Goal: Information Seeking & Learning: Check status

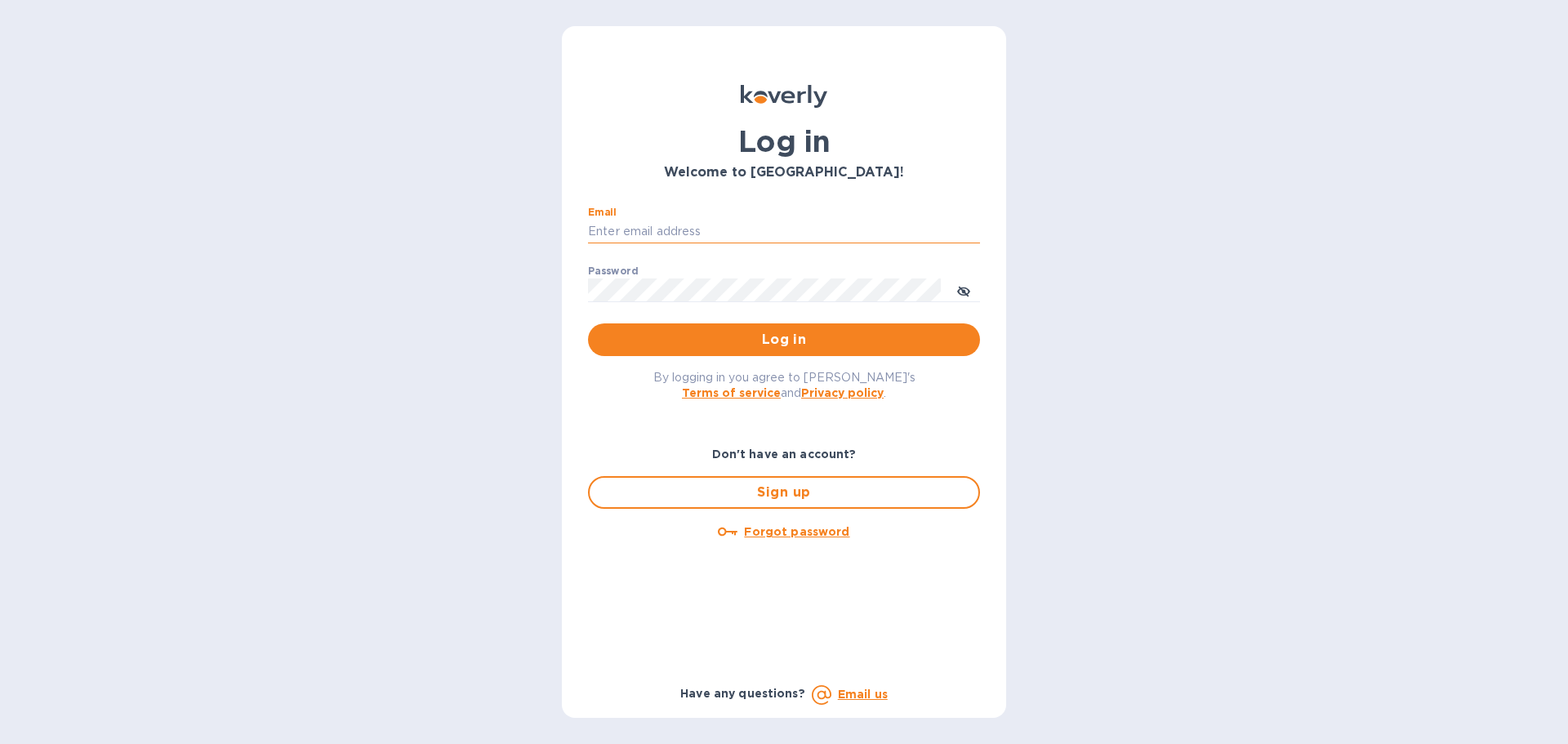
click at [641, 237] on input "Email" at bounding box center [784, 231] width 392 height 25
type input "[EMAIL_ADDRESS][DOMAIN_NAME]"
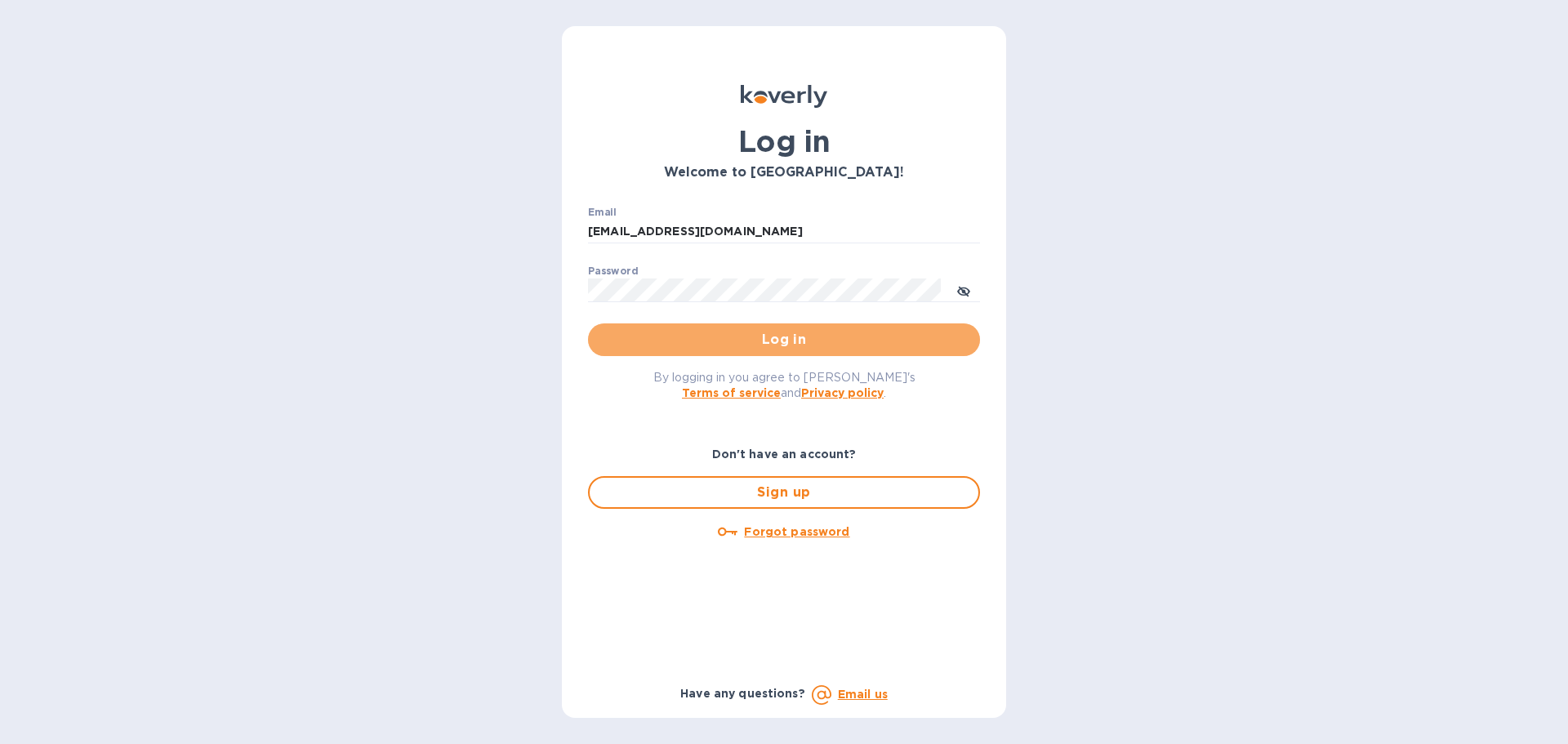
click at [752, 341] on span "Log in" at bounding box center [784, 340] width 366 height 20
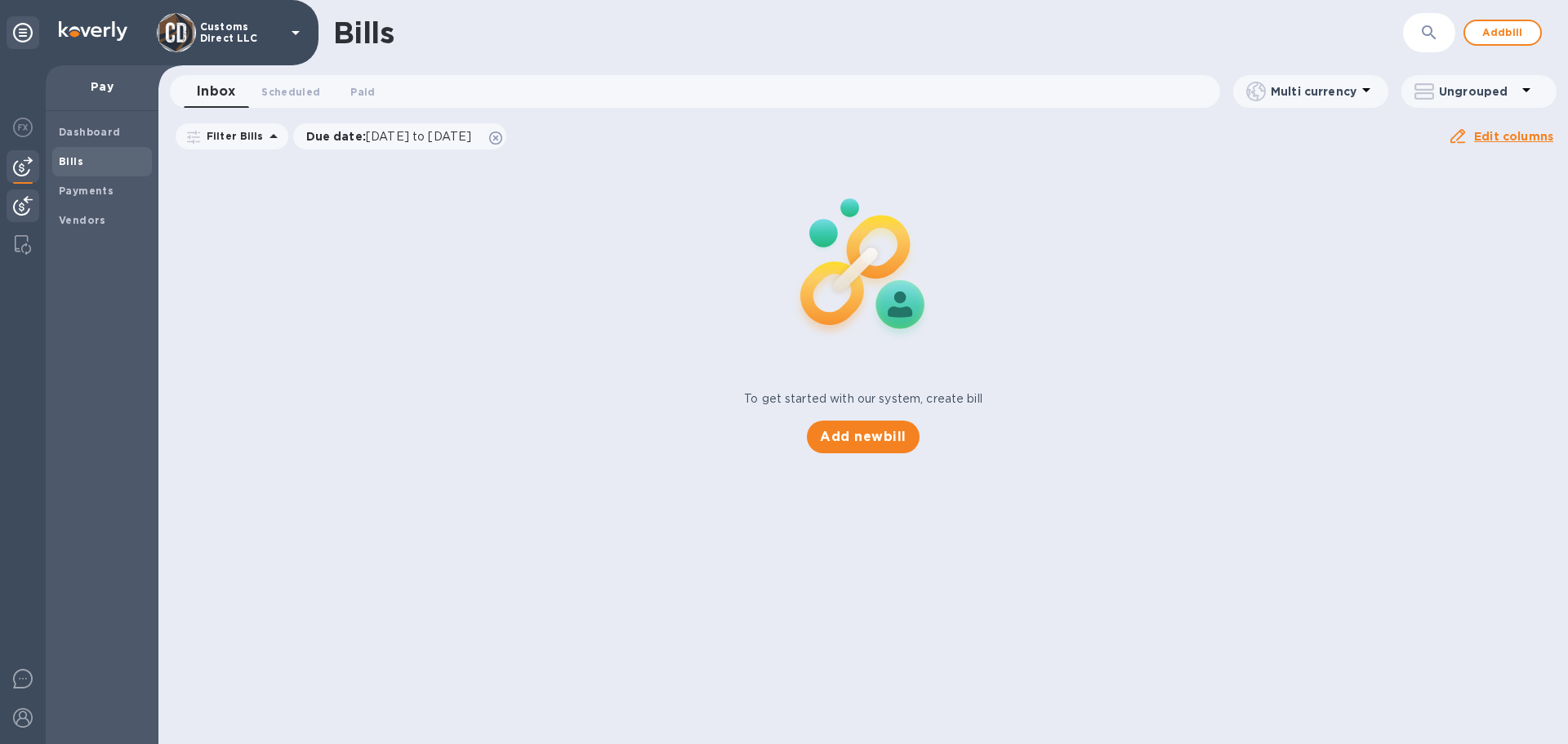
click at [24, 202] on img at bounding box center [23, 206] width 20 height 20
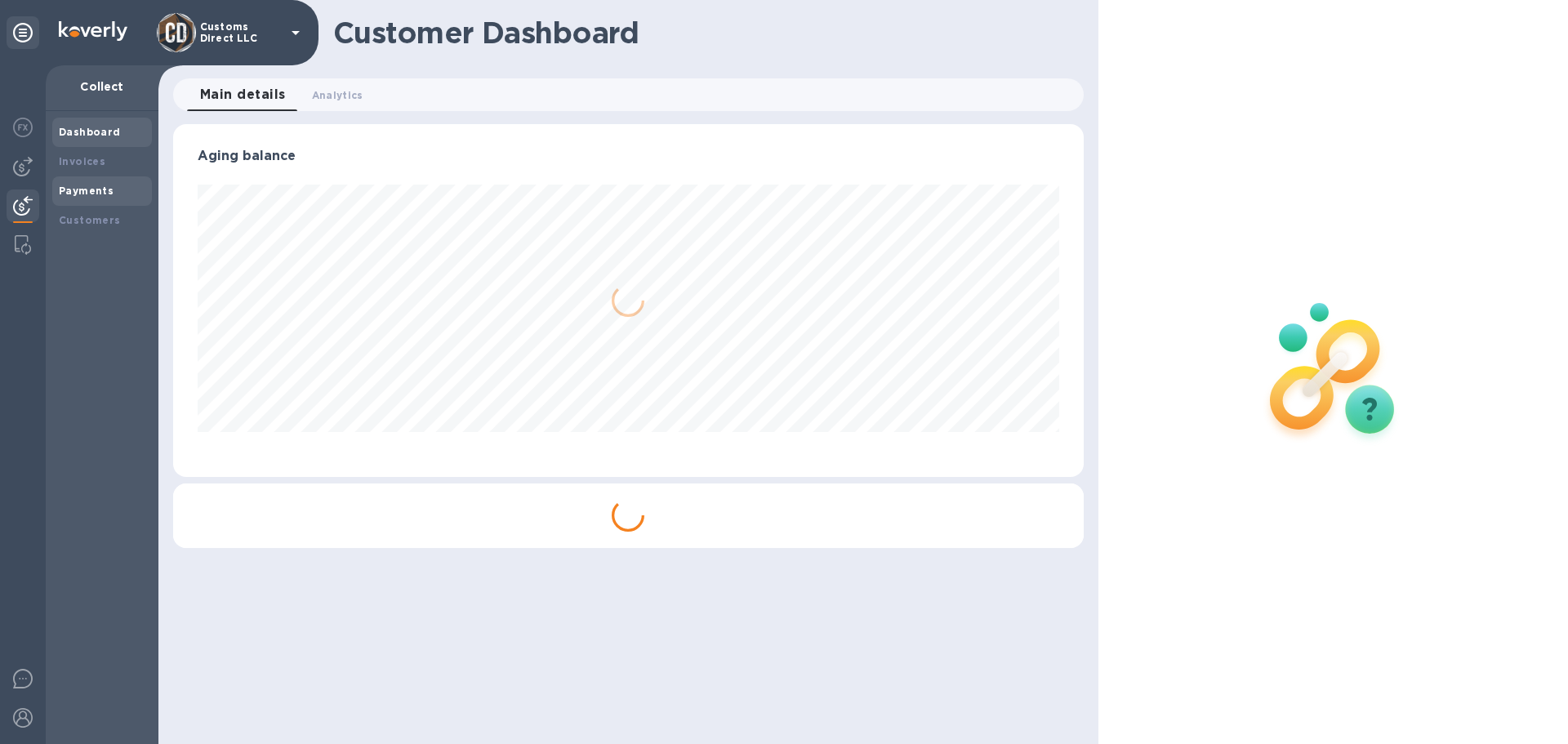
scroll to position [353, 910]
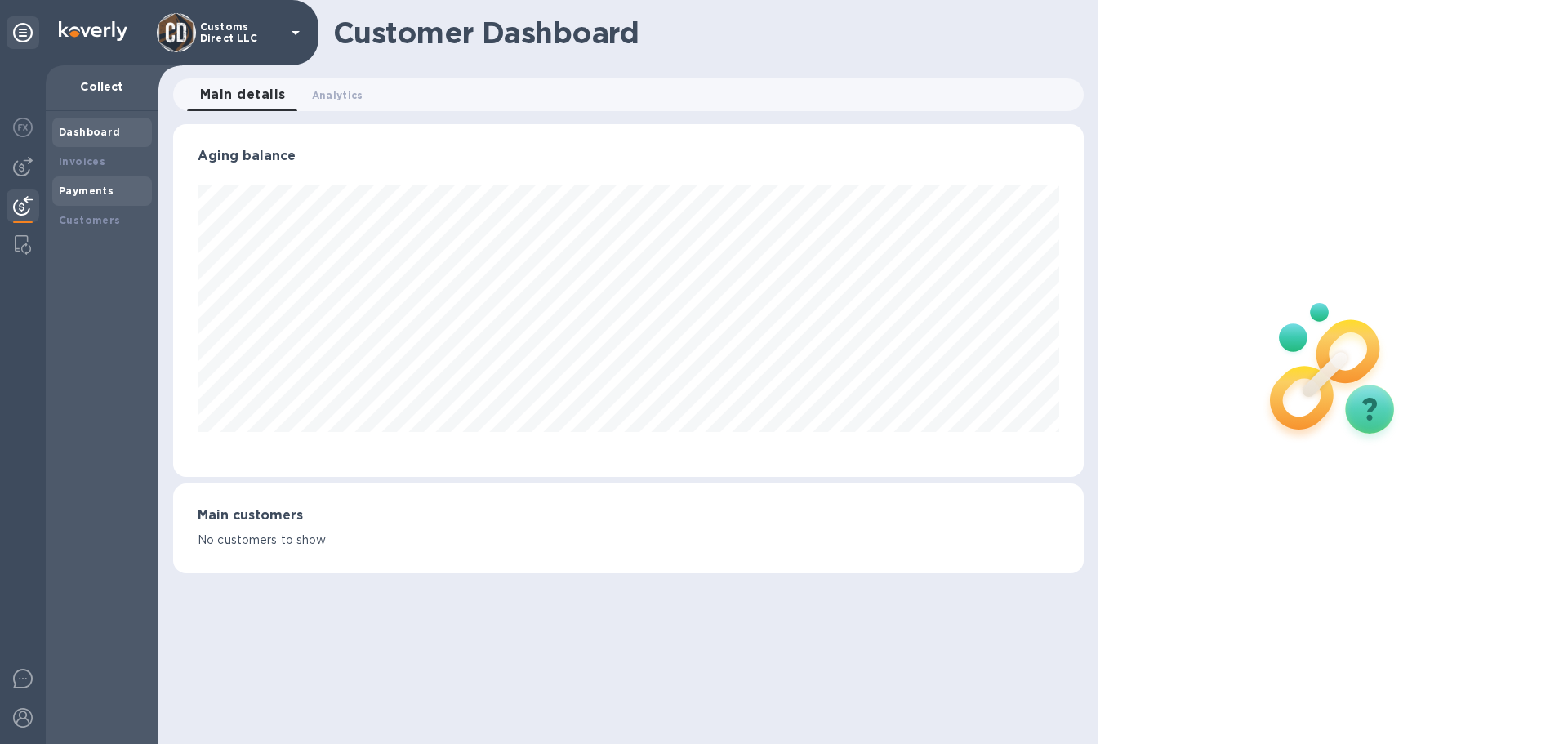
click at [83, 185] on b "Payments" at bounding box center [85, 191] width 54 height 12
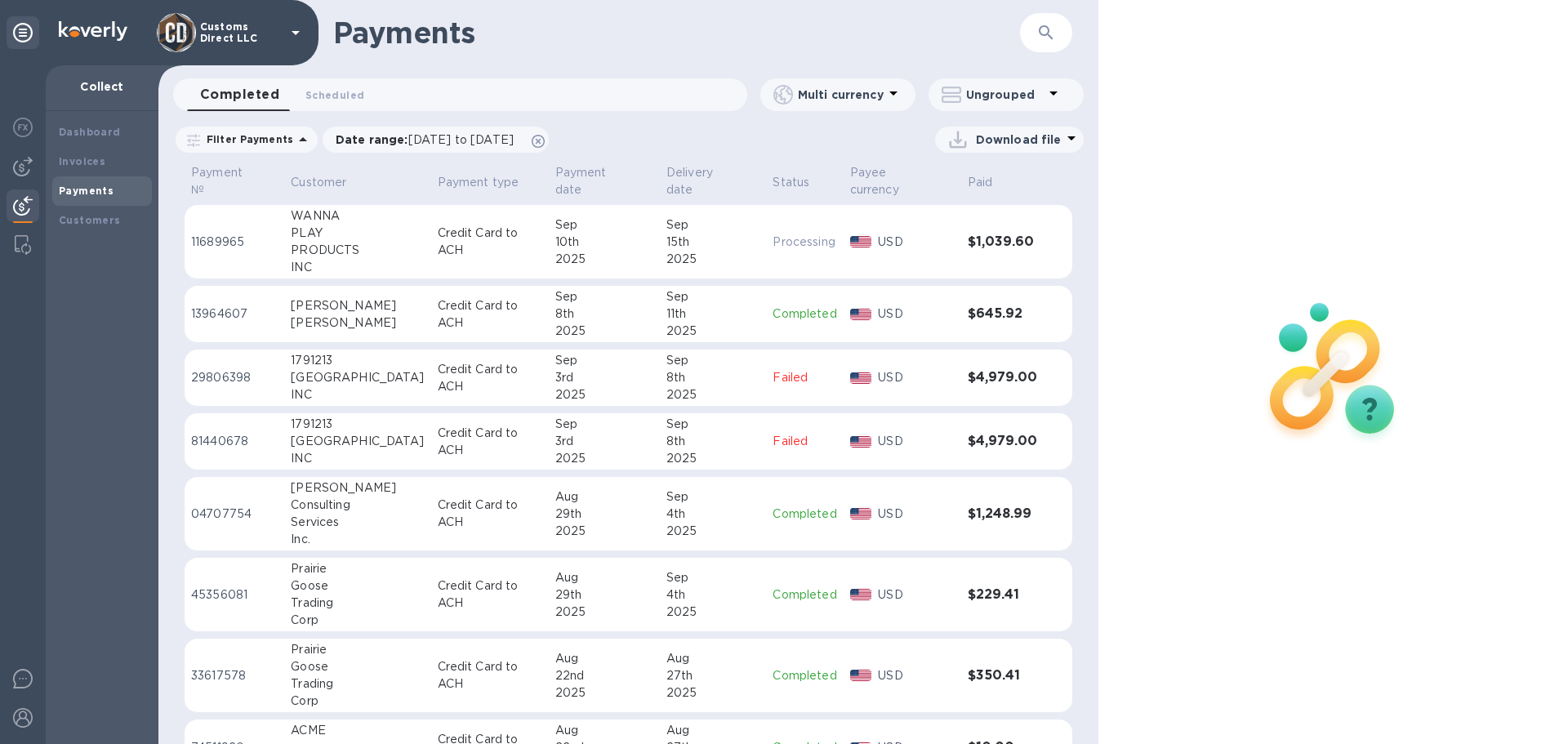
click at [604, 233] on div "10th" at bounding box center [604, 241] width 98 height 17
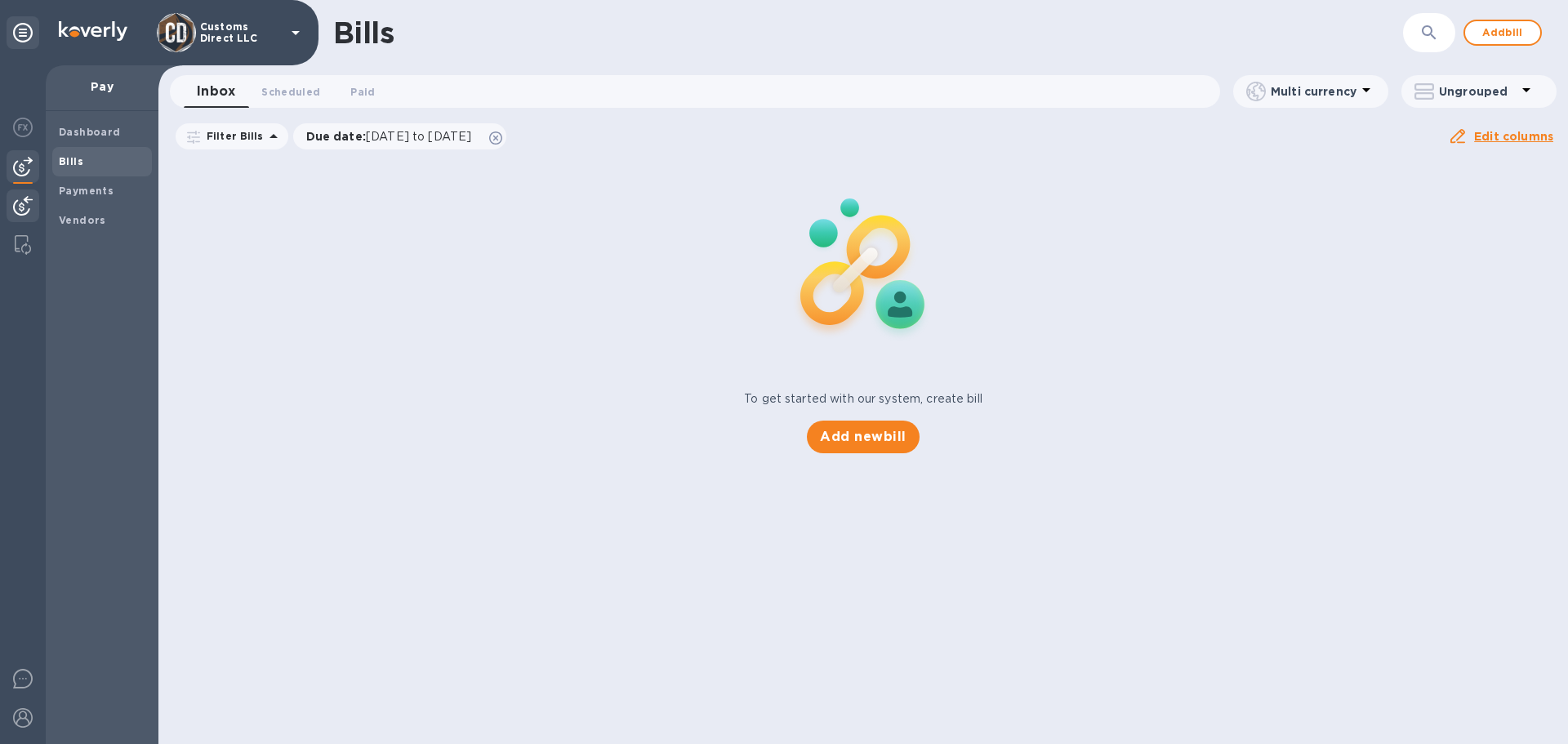
click at [22, 209] on img at bounding box center [23, 206] width 20 height 20
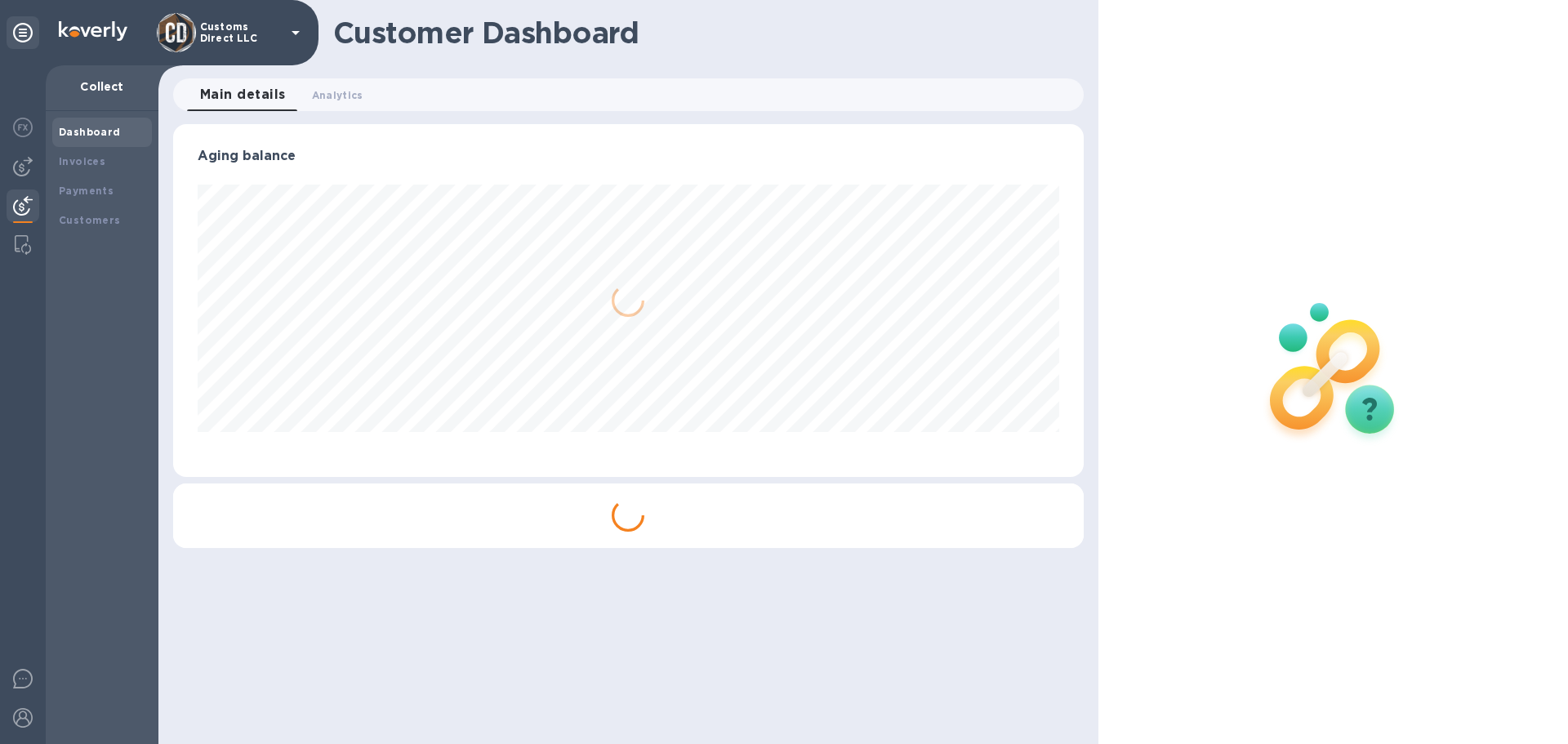
scroll to position [353, 910]
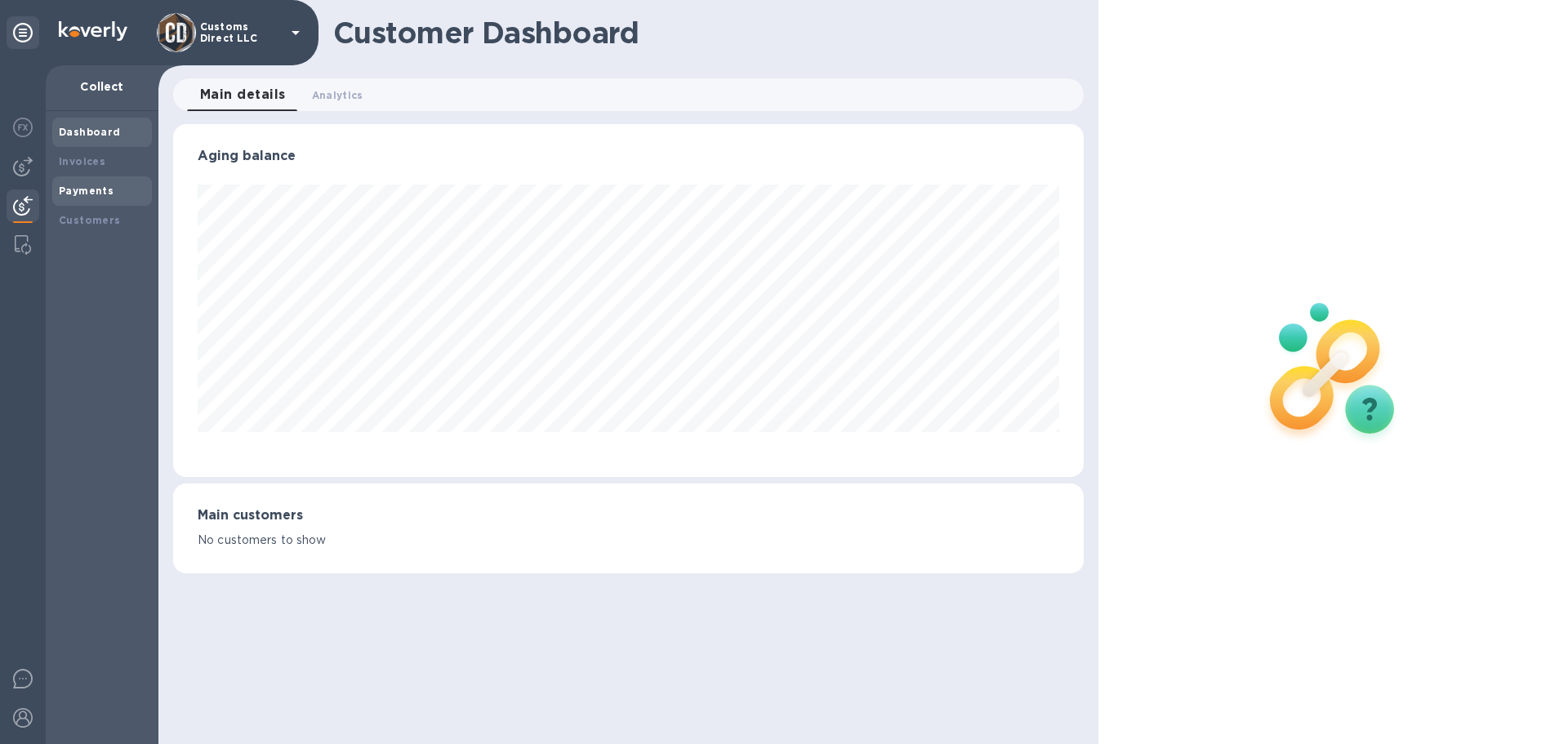
click at [84, 185] on b "Payments" at bounding box center [85, 191] width 54 height 12
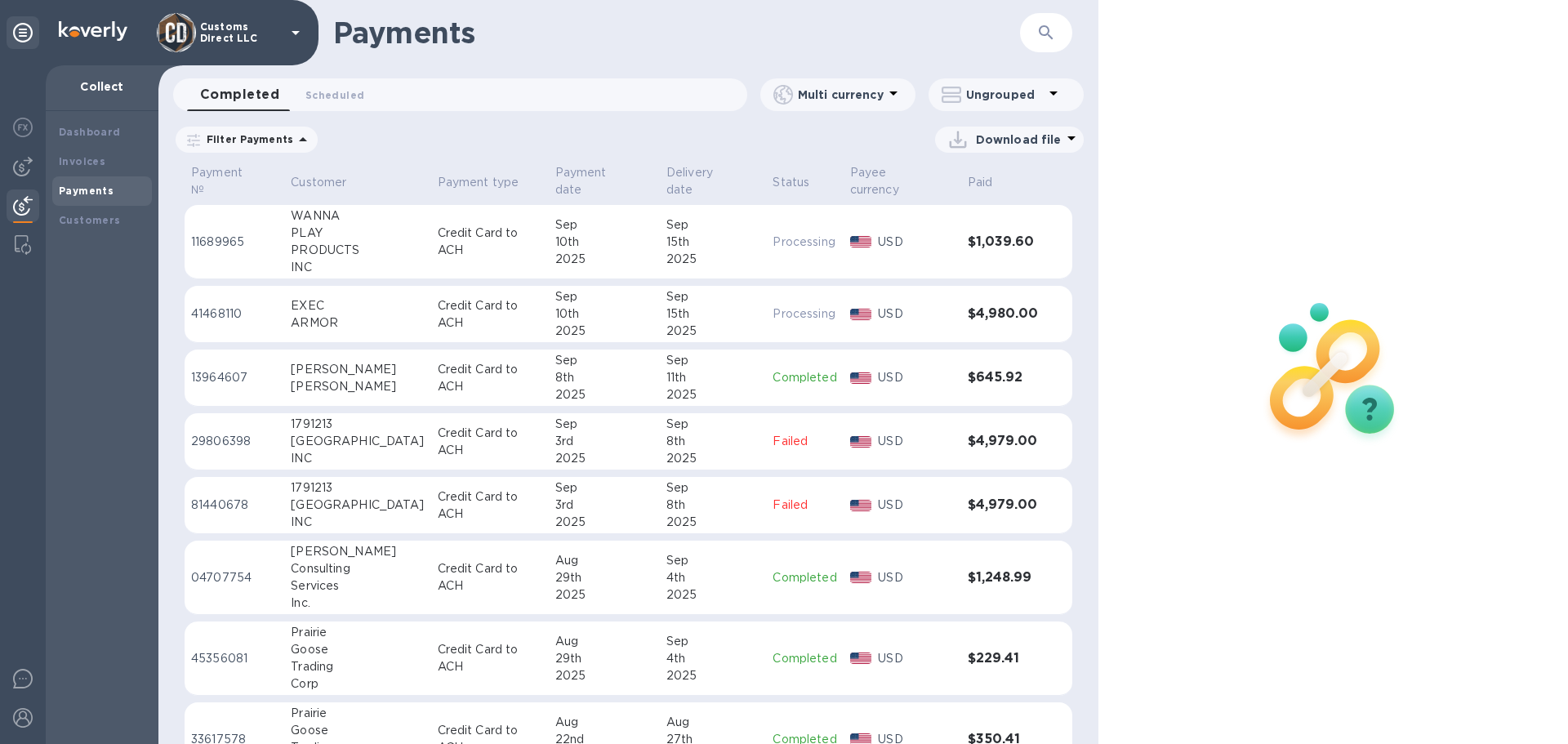
click at [564, 322] on div "2025" at bounding box center [604, 330] width 98 height 17
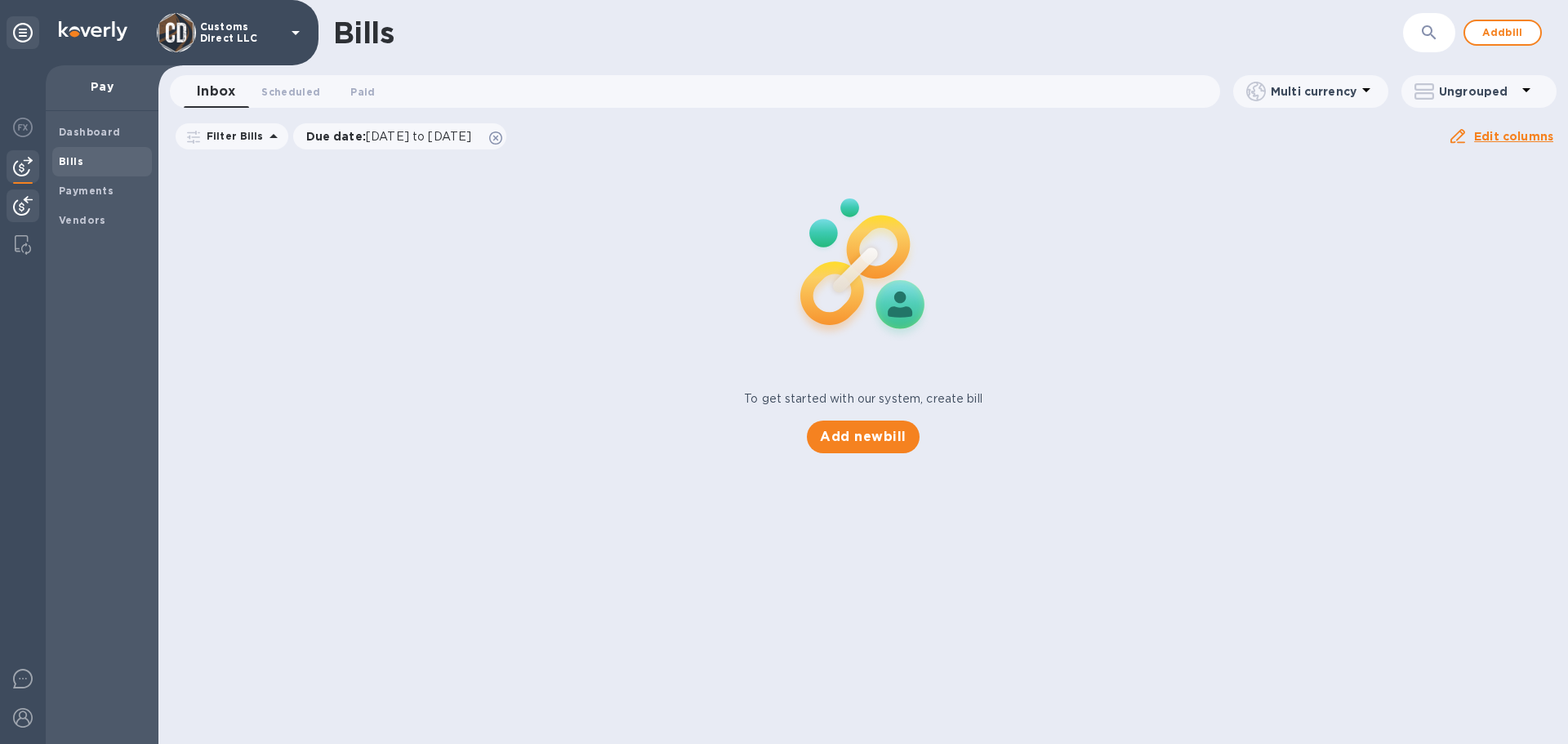
click at [22, 206] on img at bounding box center [23, 206] width 20 height 20
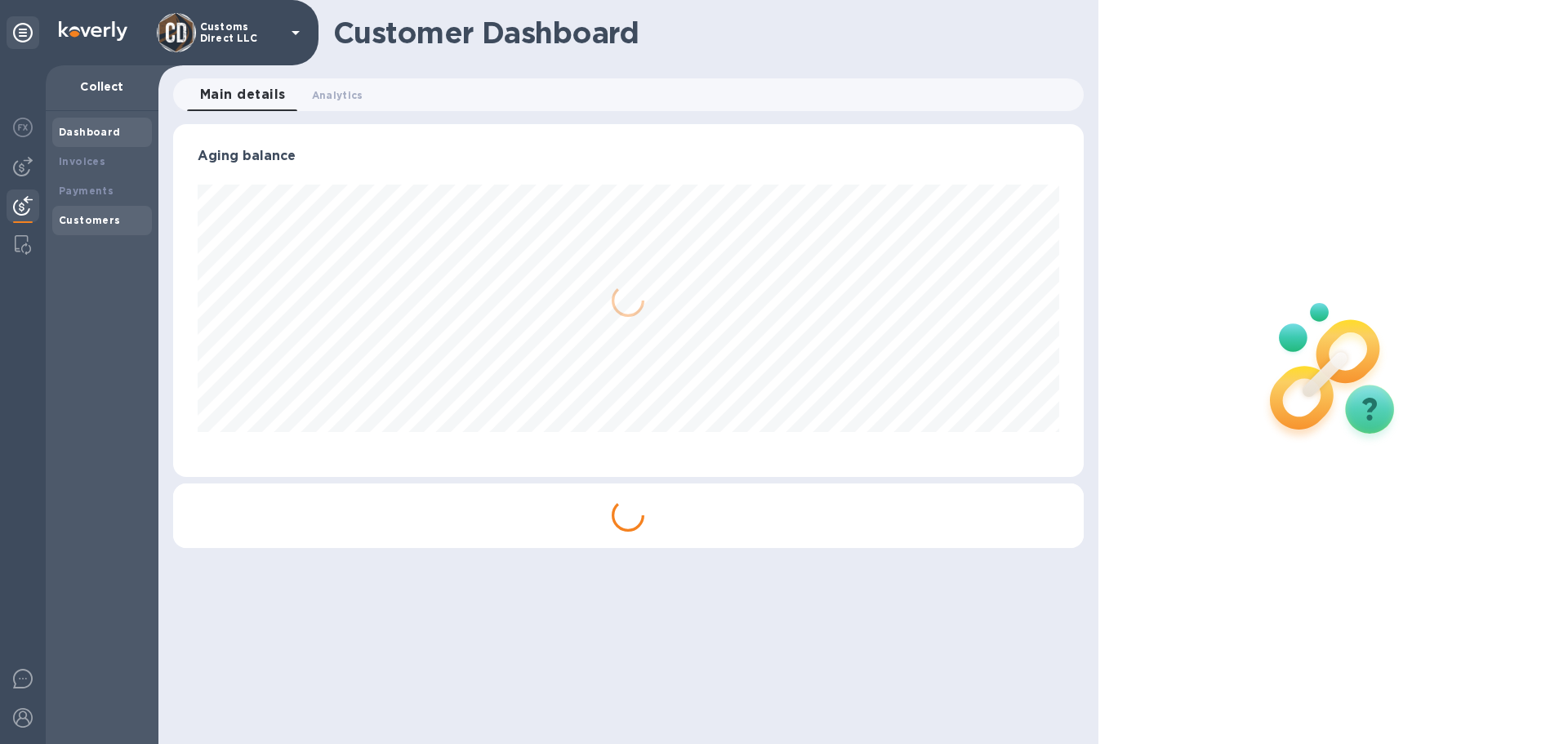
scroll to position [353, 910]
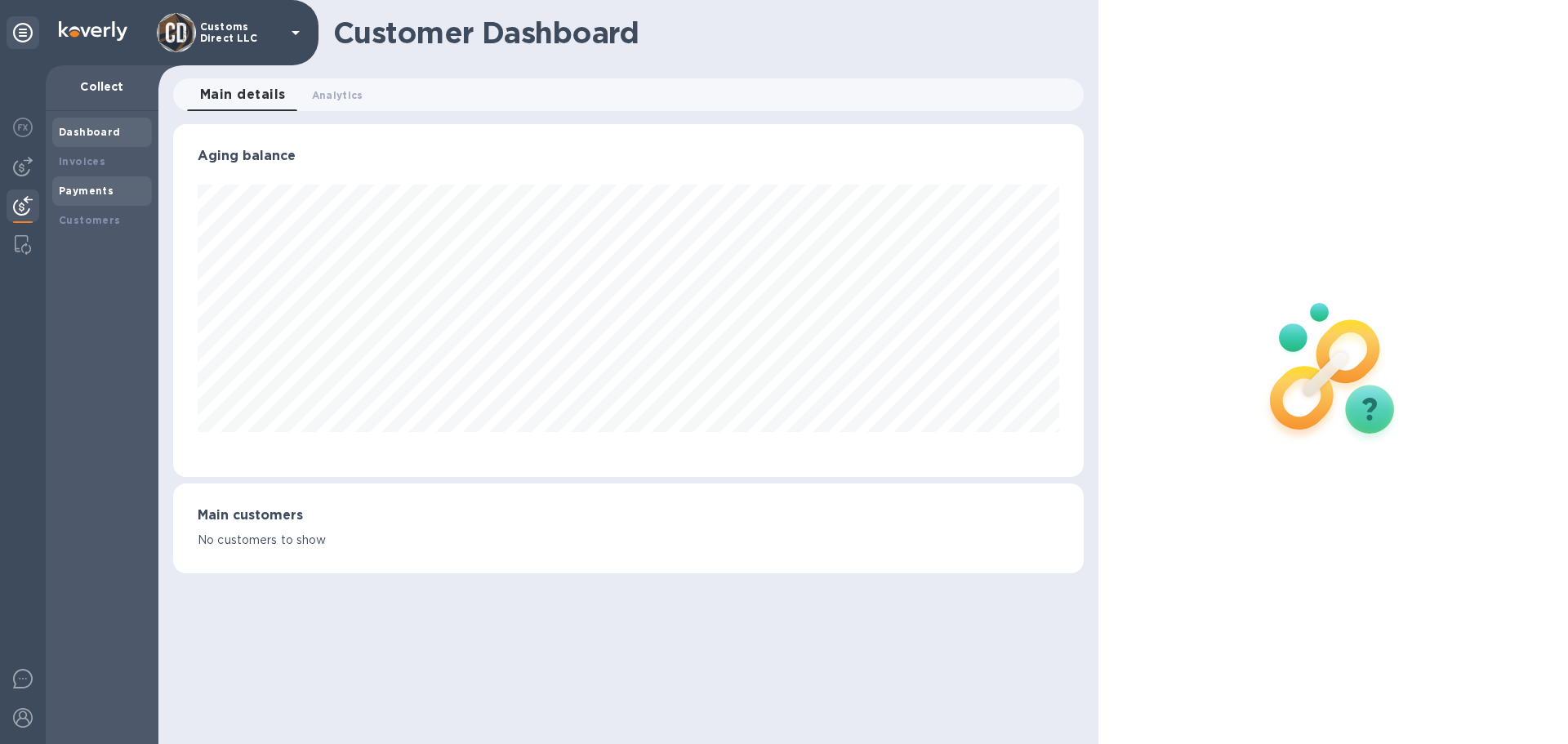
click at [96, 187] on b "Payments" at bounding box center [85, 191] width 54 height 12
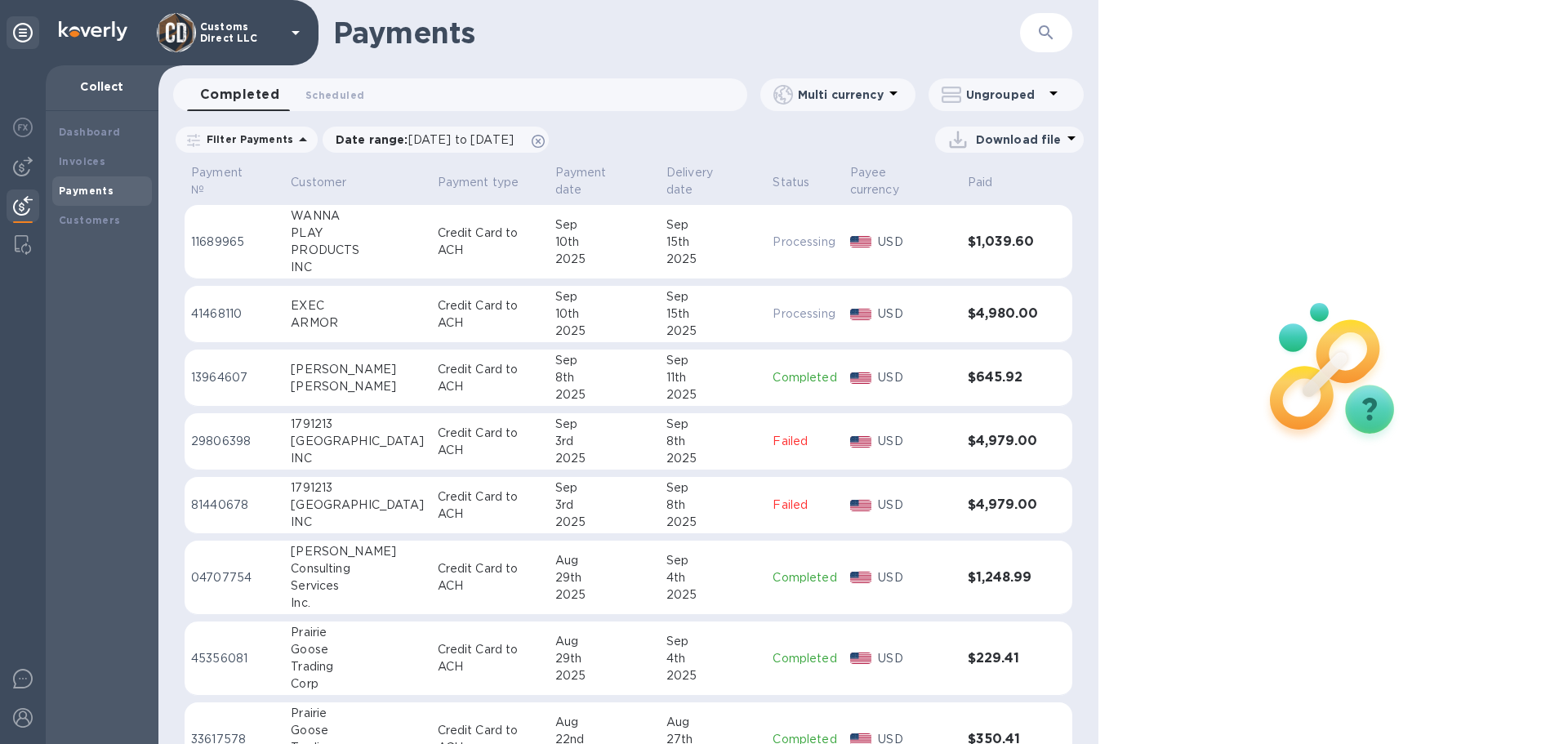
click at [507, 93] on div "Completed 0 Scheduled 0" at bounding box center [467, 94] width 561 height 33
click at [545, 138] on icon at bounding box center [538, 140] width 13 height 13
click at [1041, 28] on icon "button" at bounding box center [1046, 33] width 14 height 14
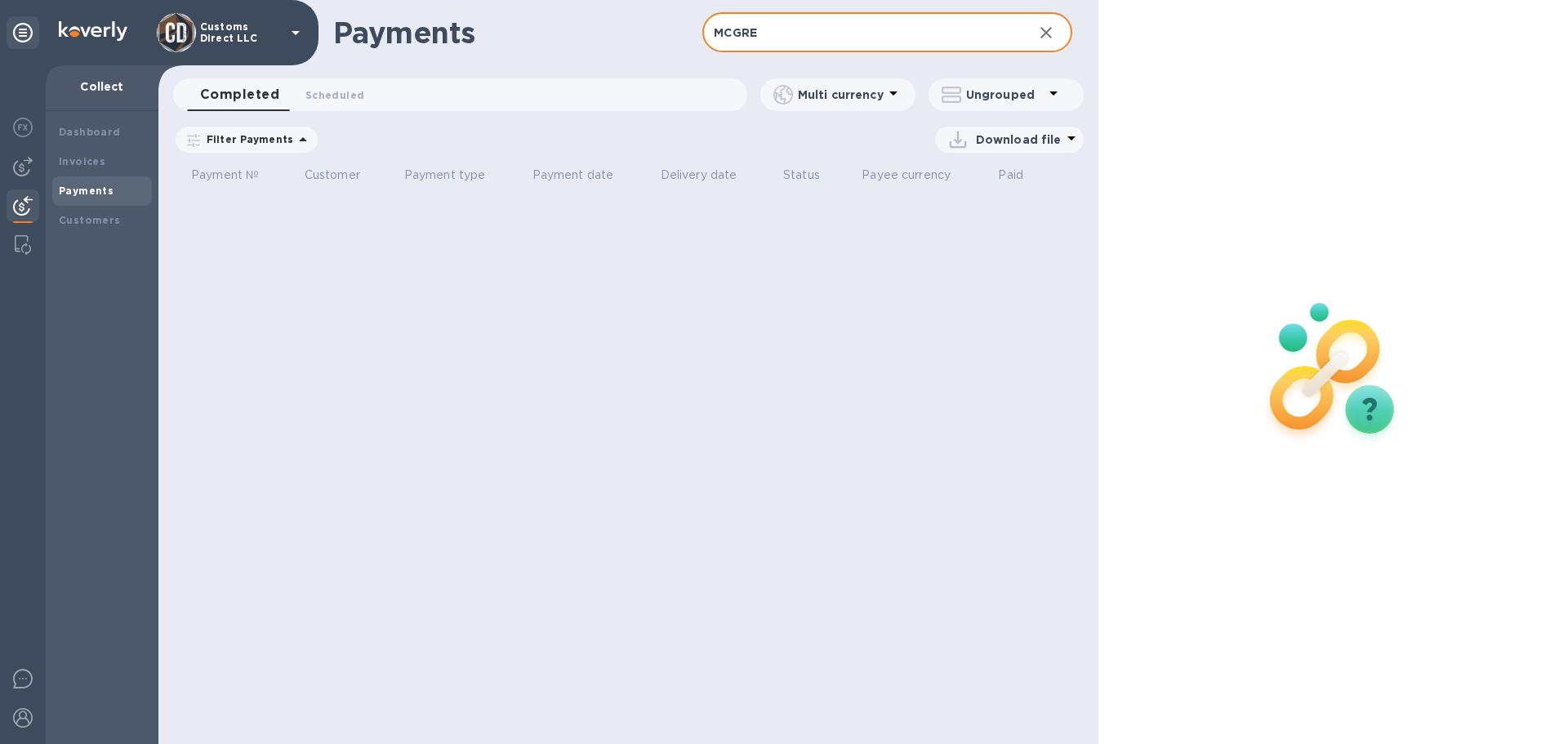
drag, startPoint x: 759, startPoint y: 38, endPoint x: 692, endPoint y: 33, distance: 67.2
click at [692, 33] on div "Payments MCGRE ​" at bounding box center [628, 33] width 940 height 65
click at [811, 41] on input "WANNA" at bounding box center [861, 33] width 317 height 40
drag, startPoint x: 733, startPoint y: 36, endPoint x: 680, endPoint y: 36, distance: 53.0
click at [680, 36] on div "Payments WANNA ​" at bounding box center [628, 33] width 940 height 65
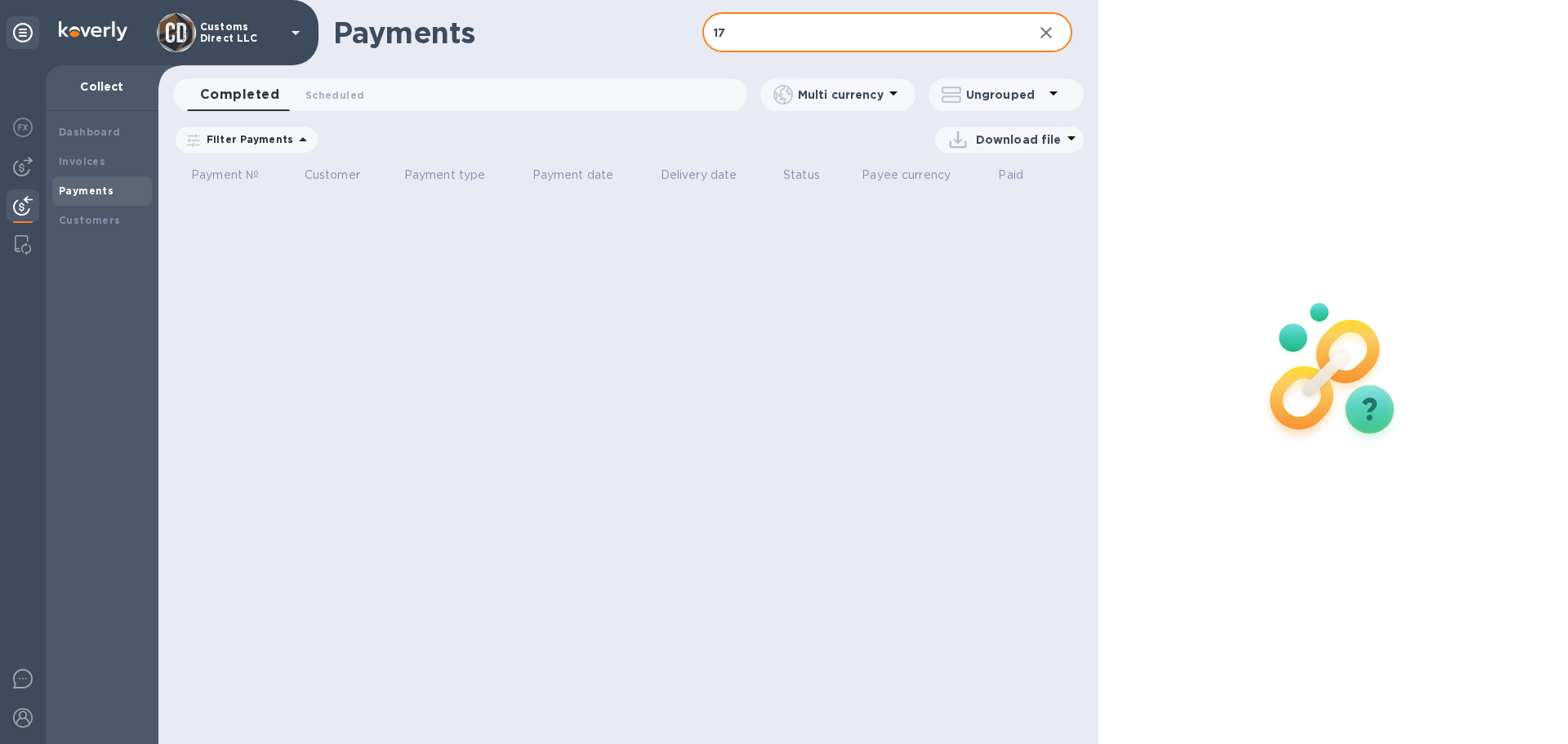
type input "179"
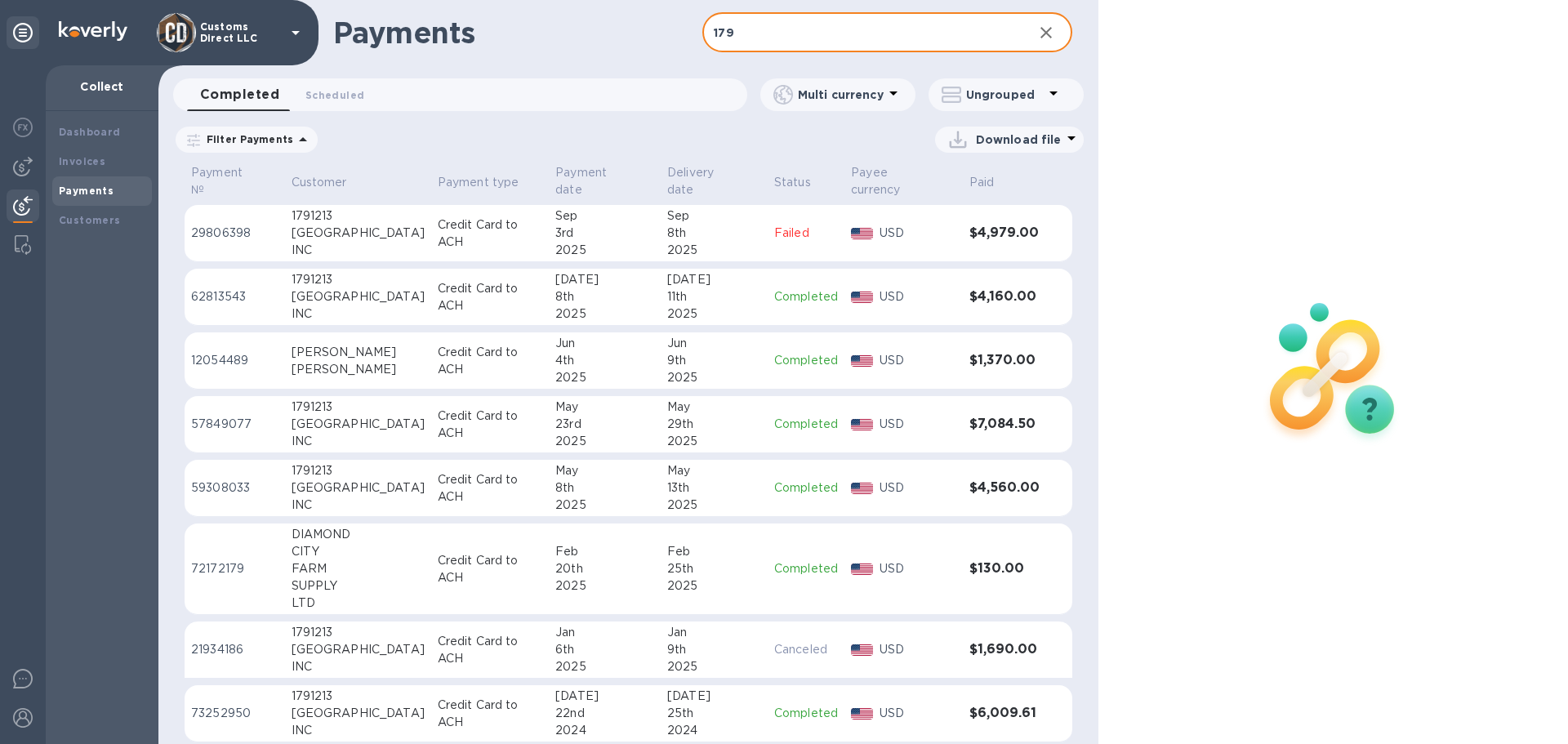
drag, startPoint x: 751, startPoint y: 28, endPoint x: 688, endPoint y: 29, distance: 63.0
click at [688, 29] on div "Payments 179 ​" at bounding box center [628, 33] width 940 height 65
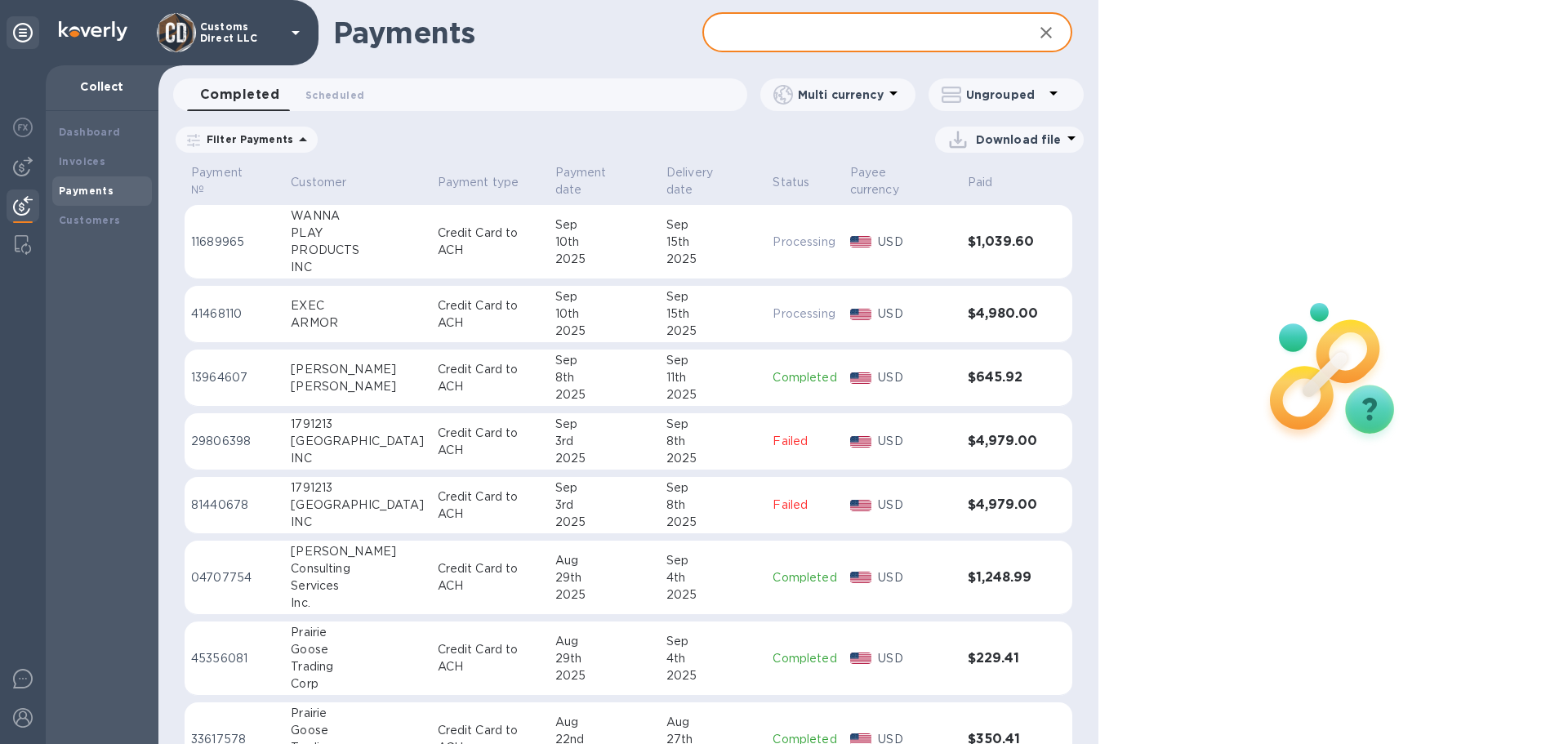
click at [741, 35] on input "text" at bounding box center [861, 33] width 317 height 40
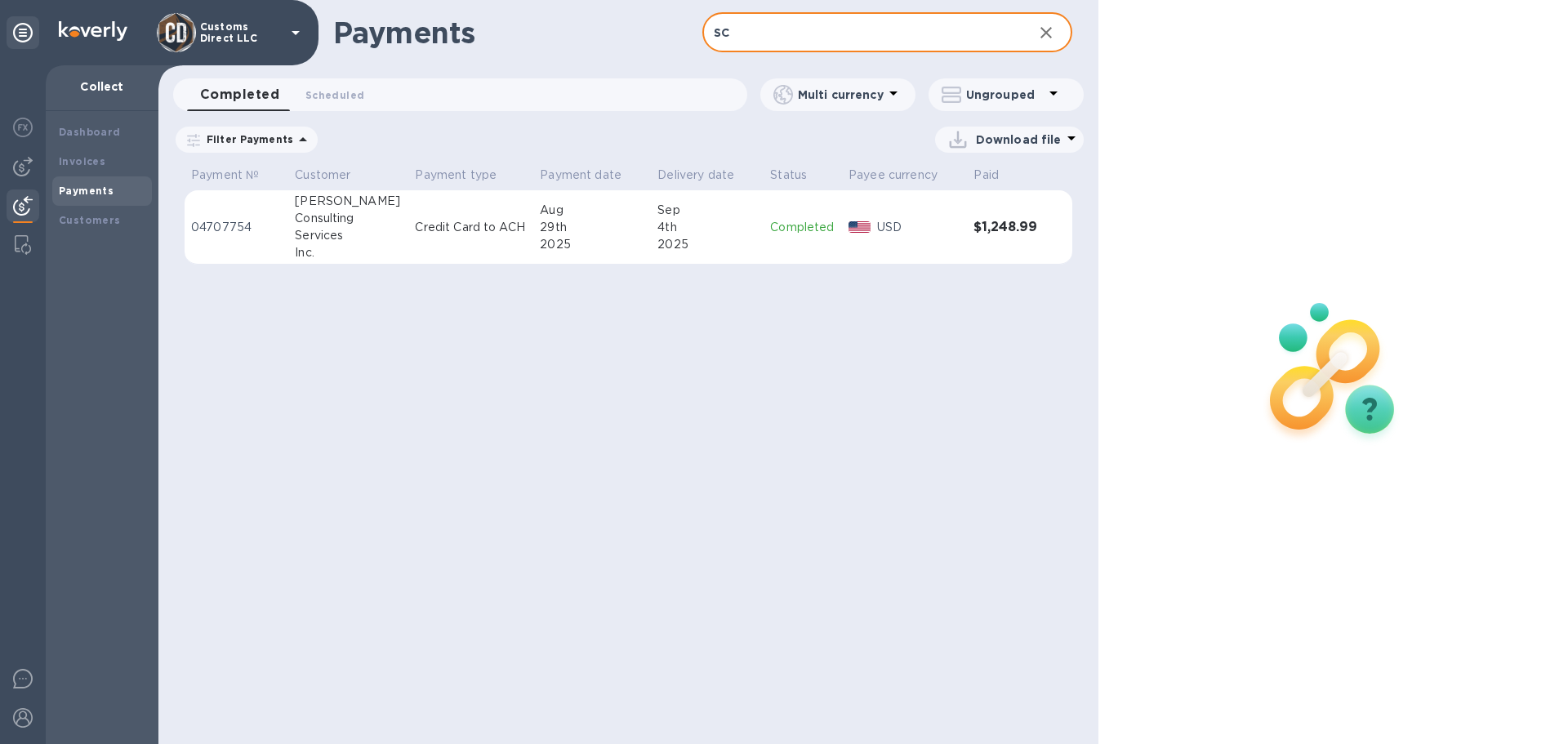
type input "S"
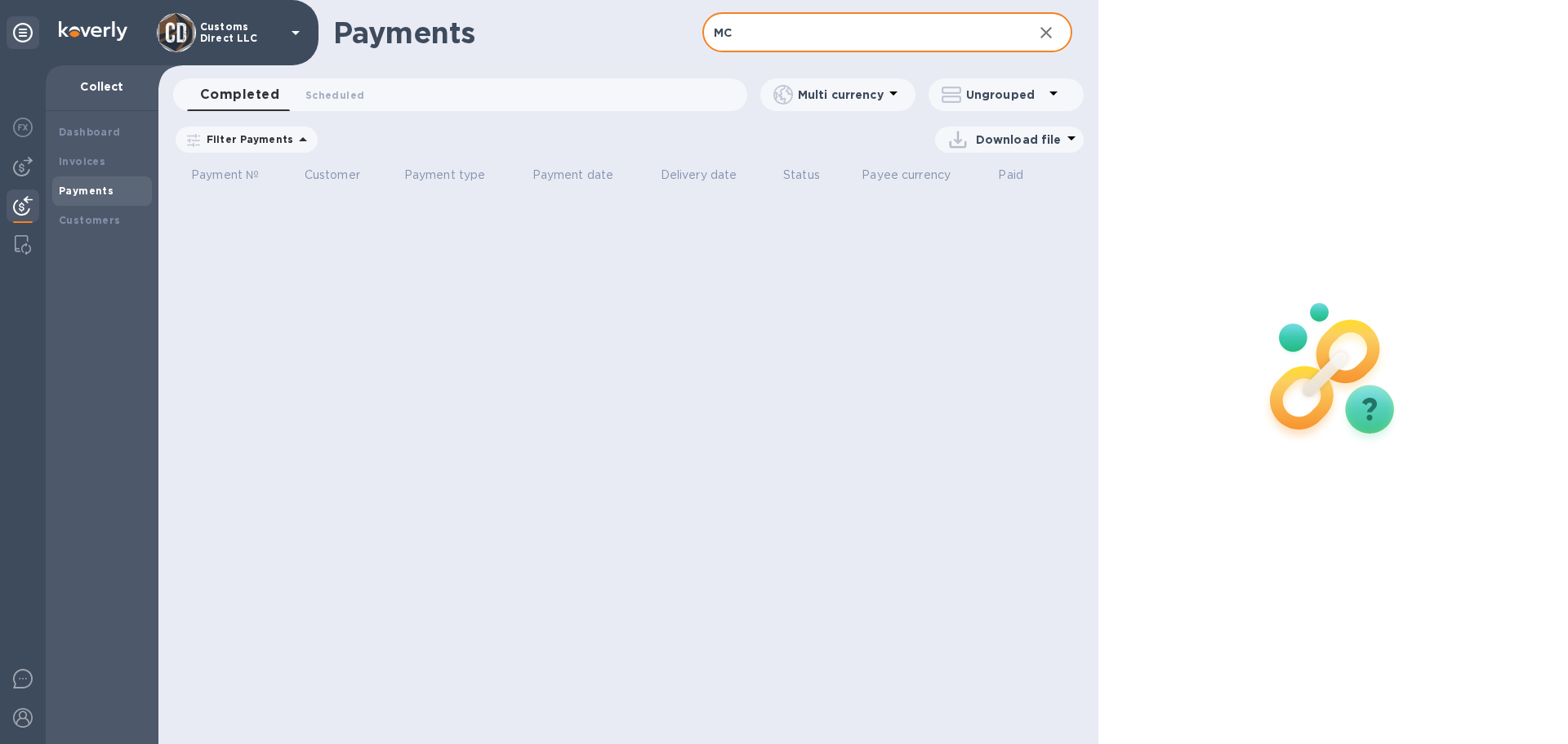
type input "M"
